Goal: Find specific page/section: Find specific page/section

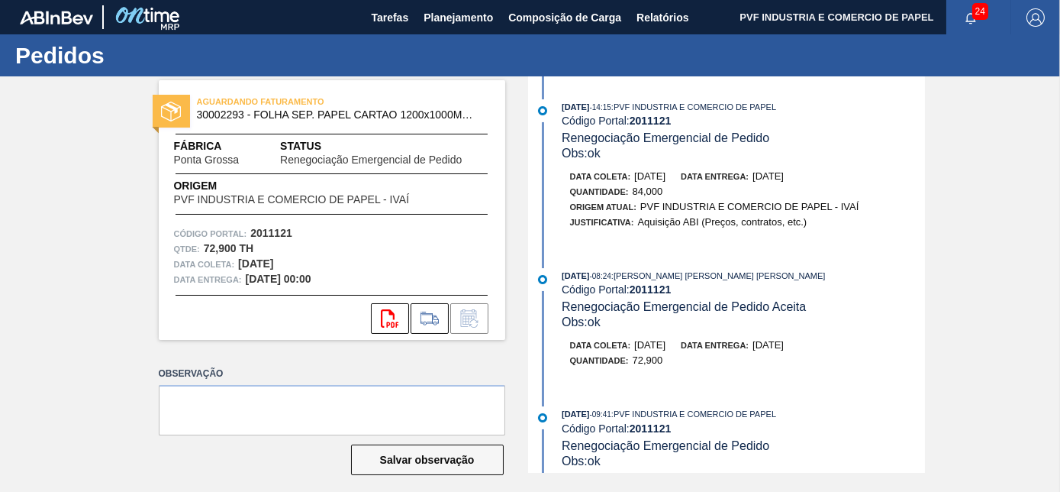
drag, startPoint x: 0, startPoint y: 0, endPoint x: 415, endPoint y: 44, distance: 416.8
click at [456, 16] on span "Planejamento" at bounding box center [458, 17] width 69 height 18
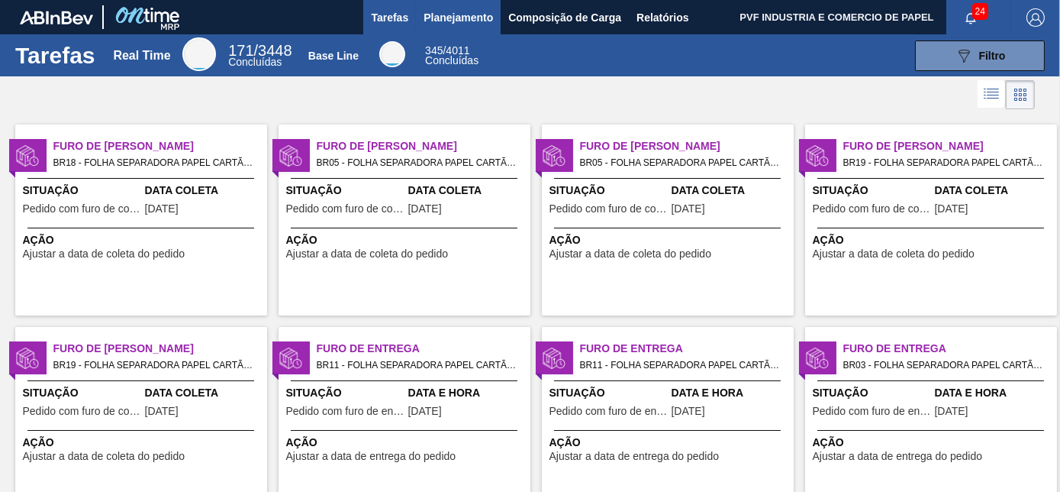
click at [469, 22] on span "Planejamento" at bounding box center [458, 17] width 69 height 18
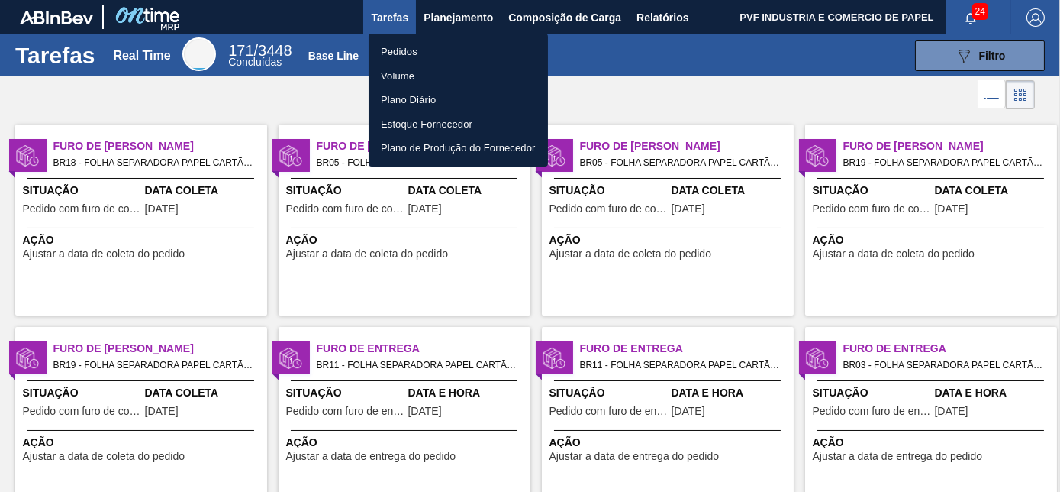
click at [395, 52] on li "Pedidos" at bounding box center [458, 52] width 179 height 24
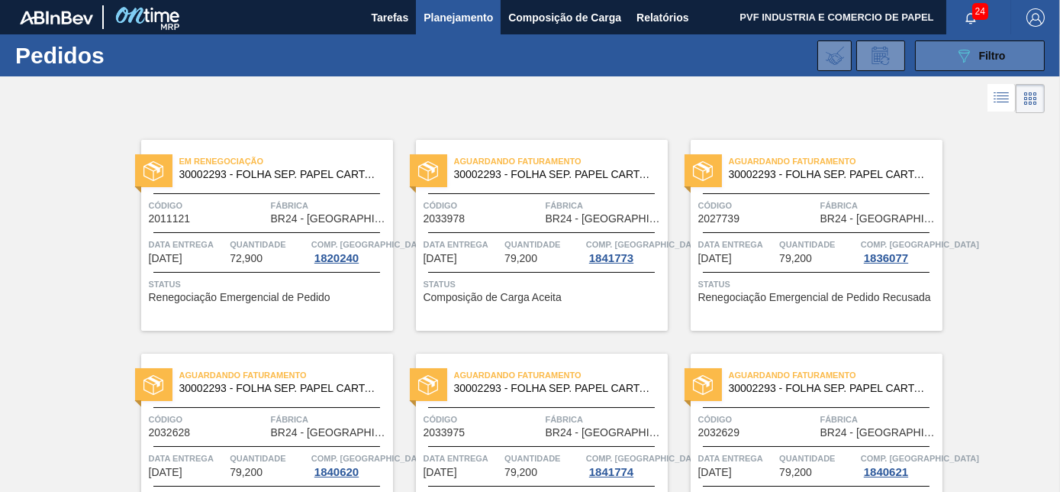
click at [979, 50] on span "Filtro" at bounding box center [992, 56] width 27 height 12
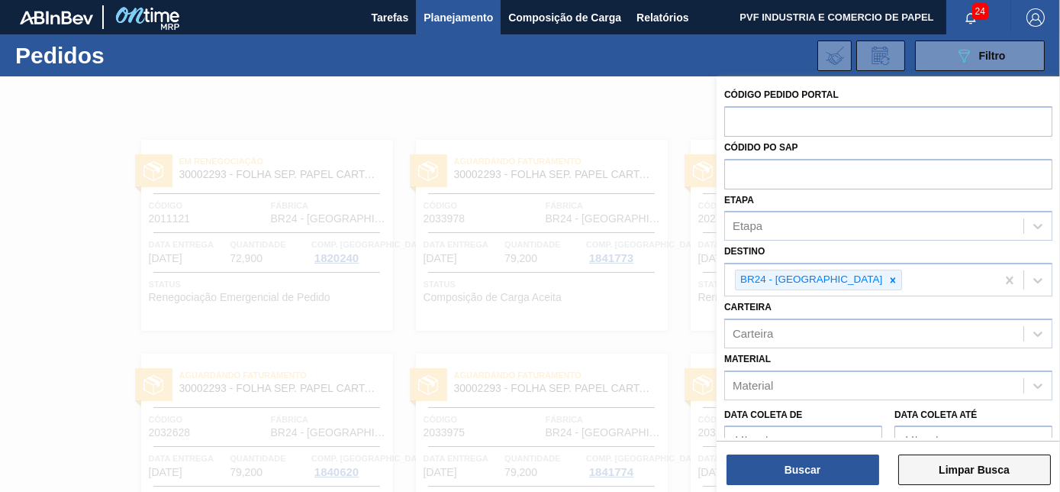
click at [932, 469] on button "Limpar Busca" at bounding box center [975, 469] width 153 height 31
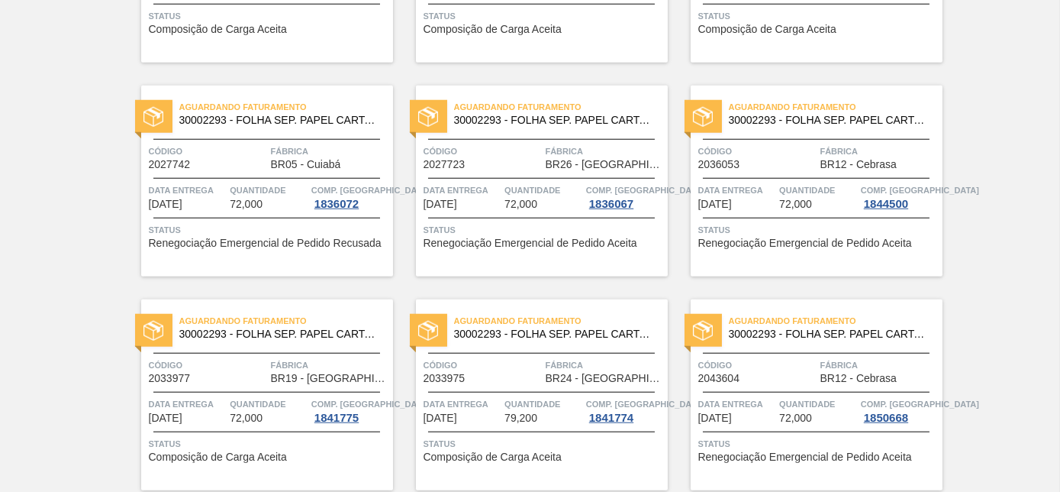
scroll to position [3315, 0]
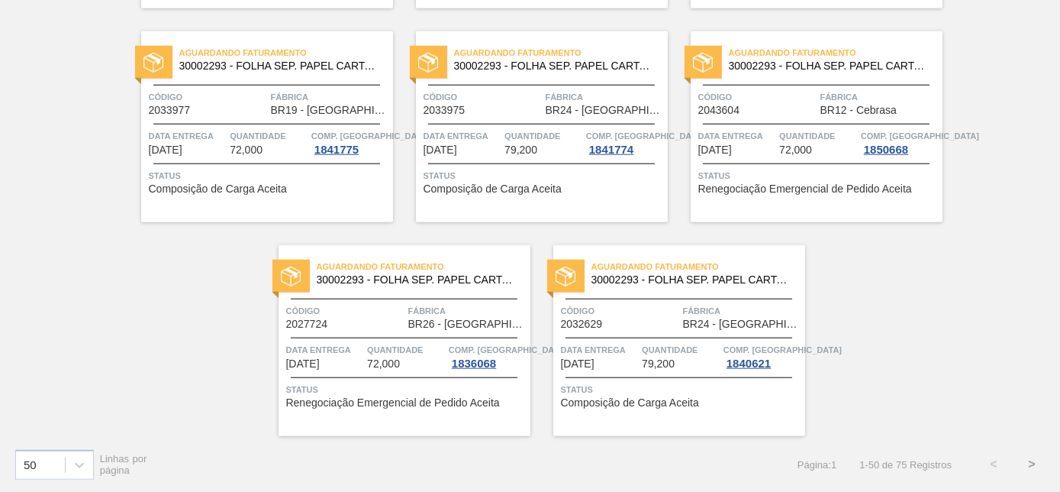
click at [1030, 462] on button ">" at bounding box center [1032, 464] width 38 height 38
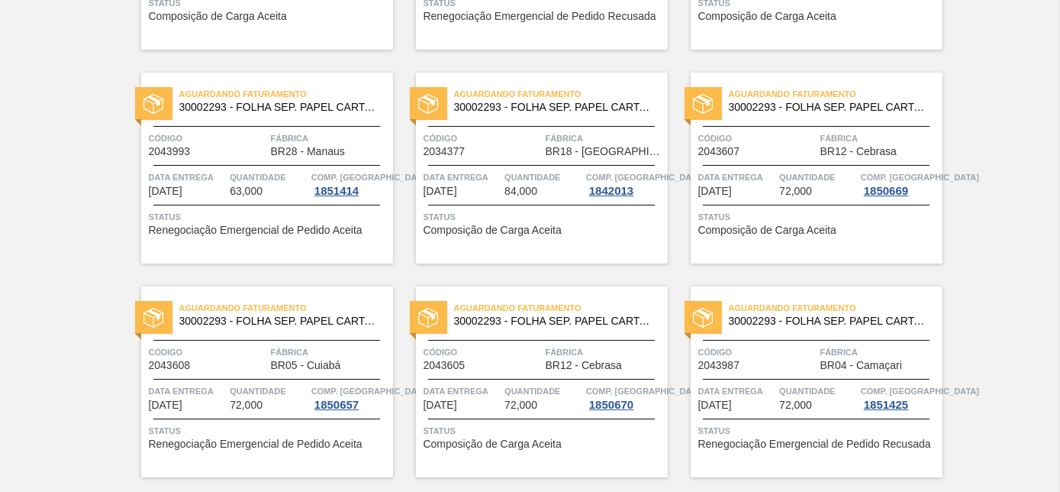
scroll to position [0, 0]
